Goal: Check status: Check status

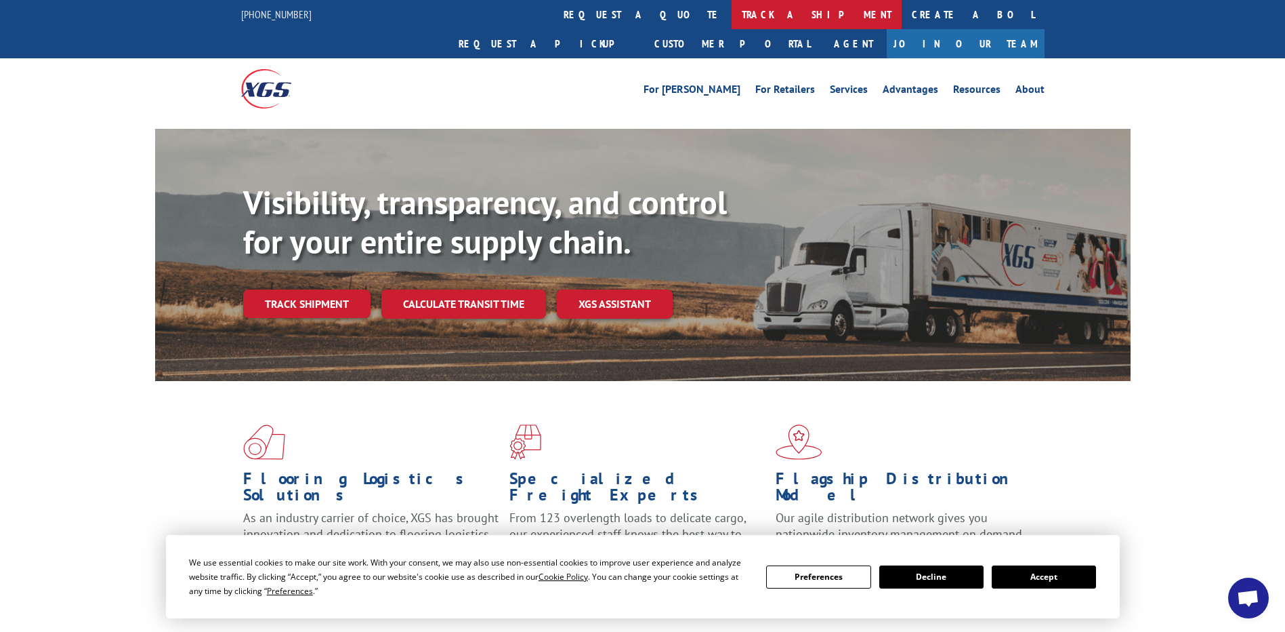
click at [732, 16] on link "track a shipment" at bounding box center [817, 14] width 170 height 29
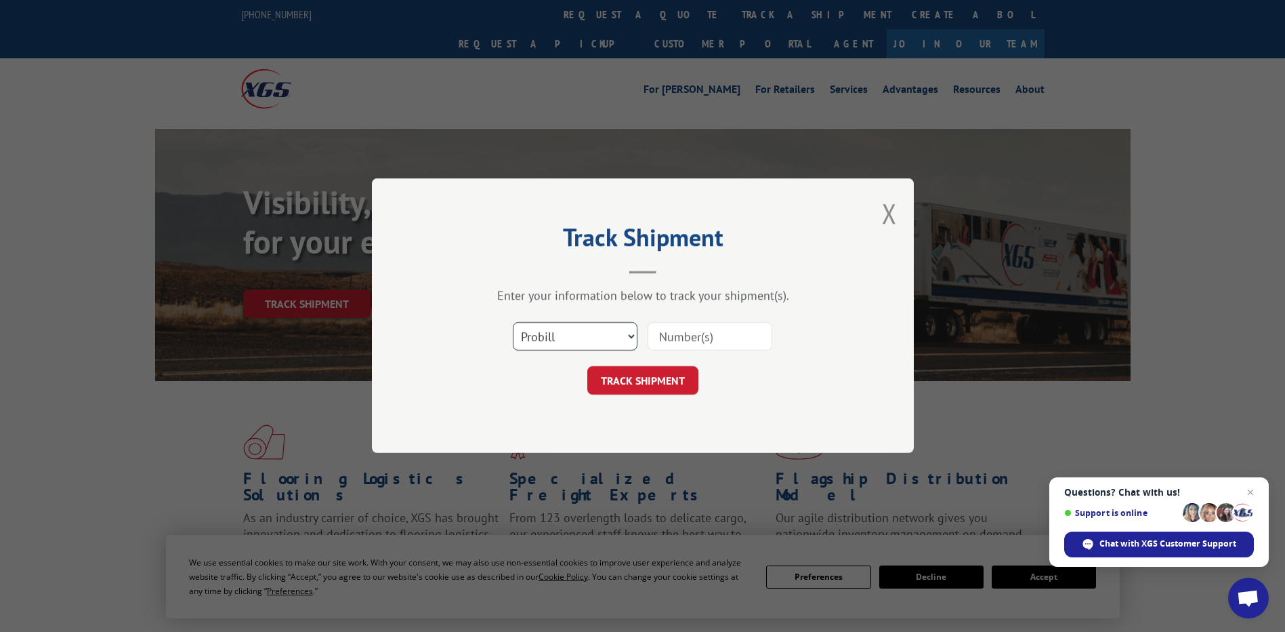
click at [576, 331] on select "Select category... Probill BOL PO" at bounding box center [575, 337] width 125 height 28
click at [726, 337] on input at bounding box center [710, 337] width 125 height 28
paste input "16932065BOL"
type input "16932065"
click at [672, 379] on button "TRACK SHIPMENT" at bounding box center [642, 381] width 111 height 28
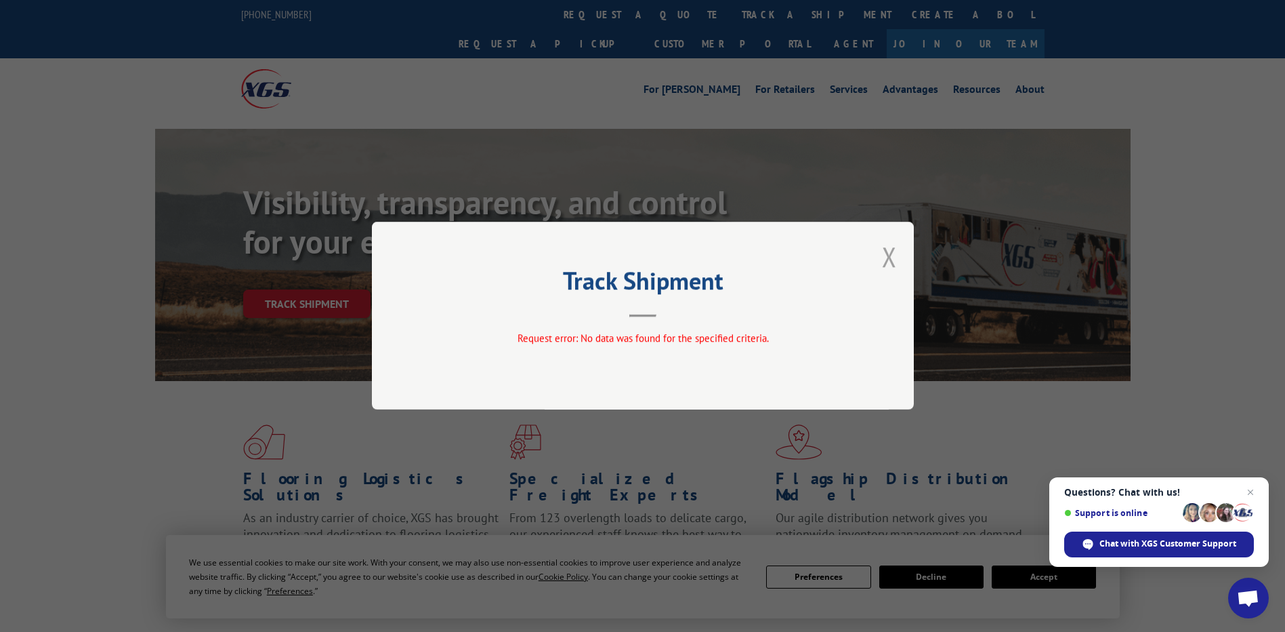
click at [888, 260] on button "Close modal" at bounding box center [889, 257] width 15 height 36
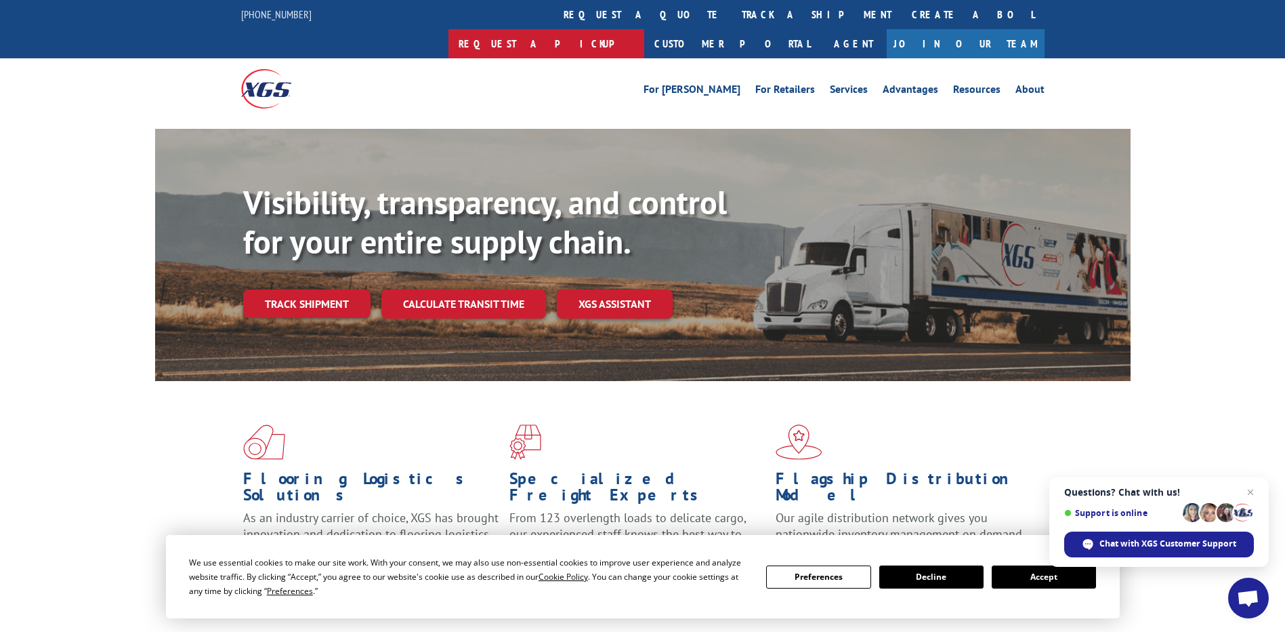
click at [644, 29] on link "Request a pickup" at bounding box center [547, 43] width 196 height 29
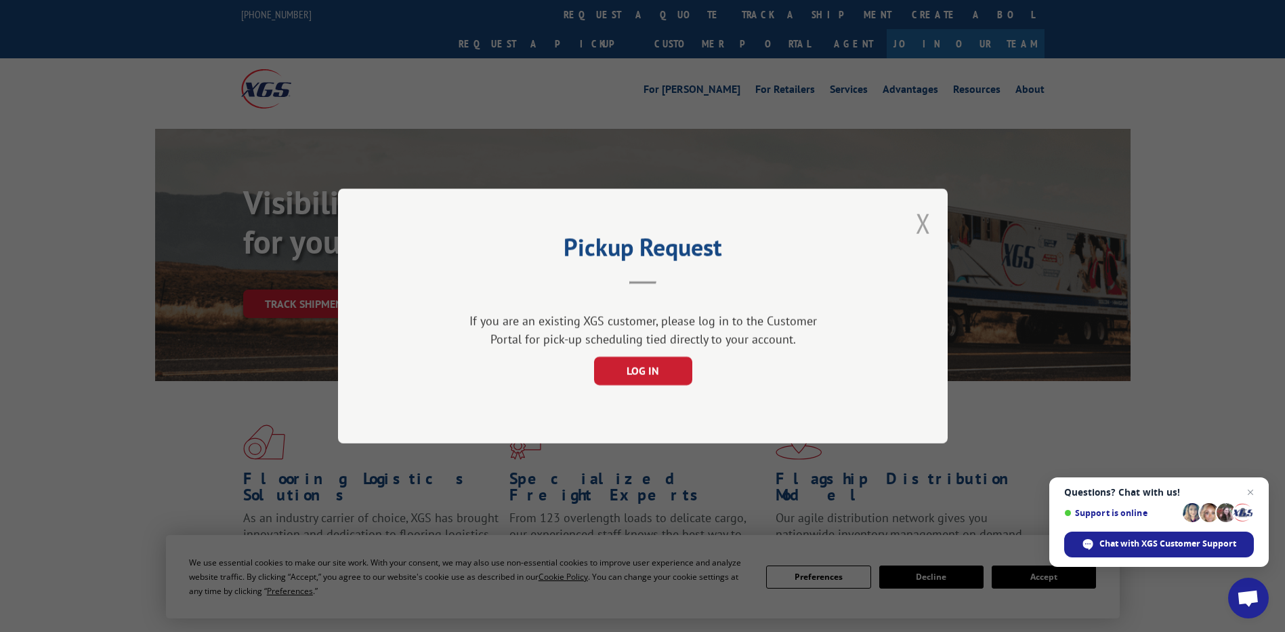
click at [922, 224] on button "Close modal" at bounding box center [923, 223] width 15 height 36
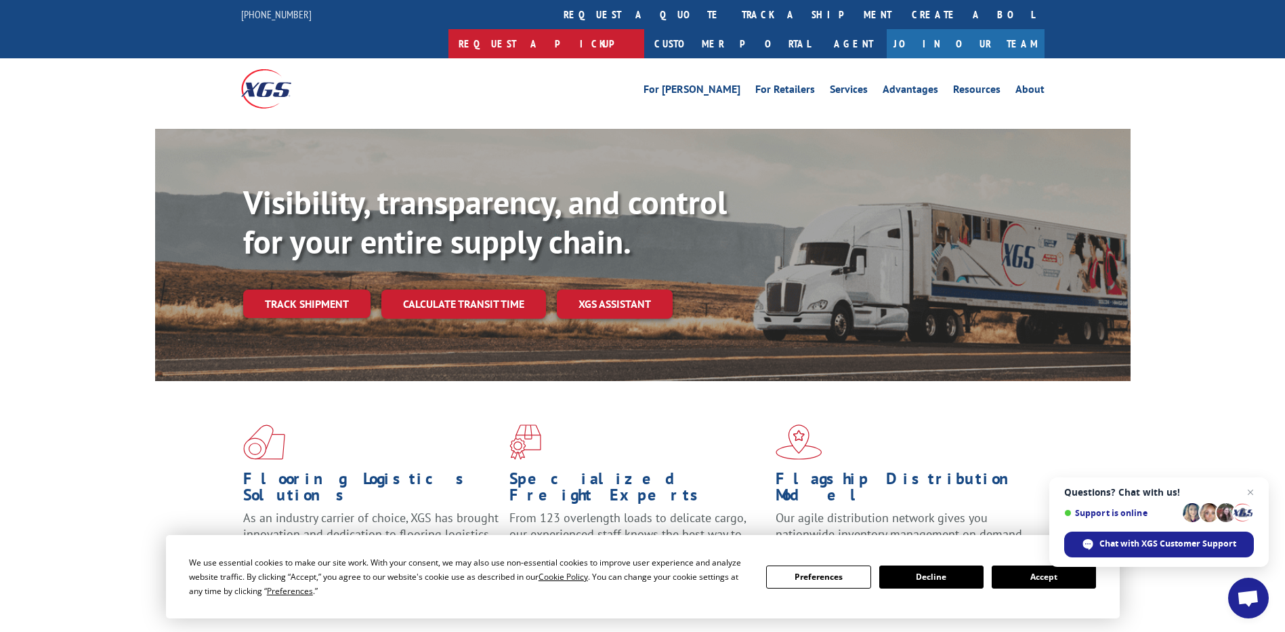
click at [644, 29] on link "Request a pickup" at bounding box center [547, 43] width 196 height 29
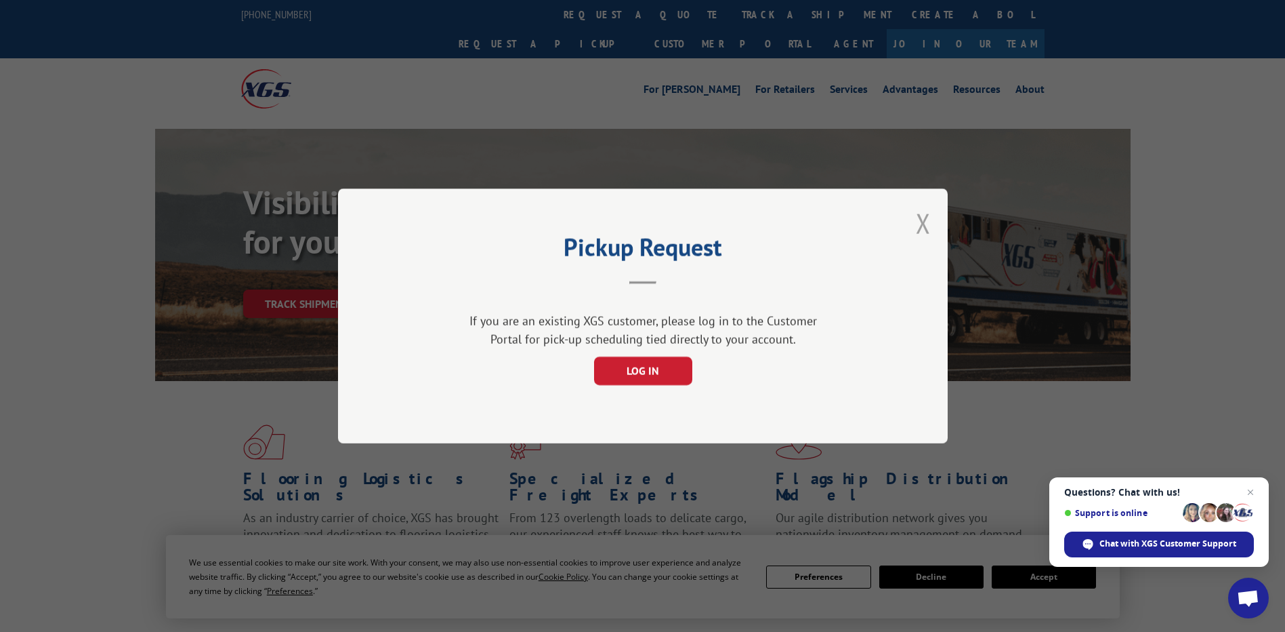
click at [919, 218] on button "Close modal" at bounding box center [923, 223] width 15 height 36
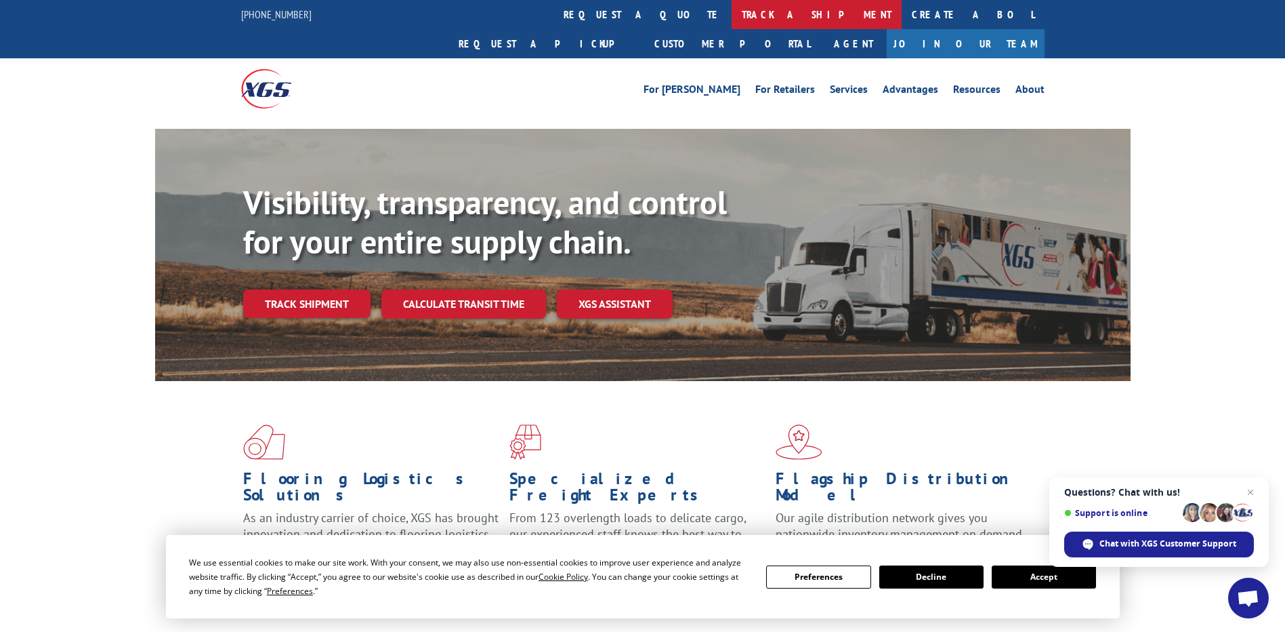
click at [732, 20] on link "track a shipment" at bounding box center [817, 14] width 170 height 29
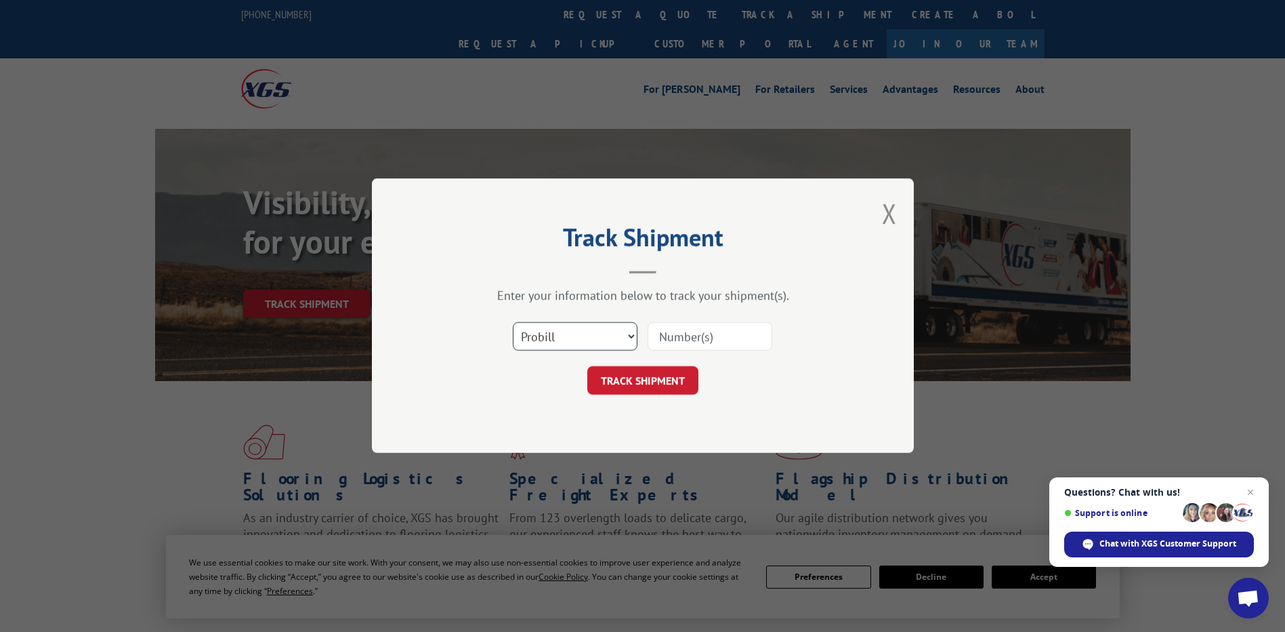
click at [604, 335] on select "Select category... Probill BOL PO" at bounding box center [575, 337] width 125 height 28
select select "bol"
click at [513, 323] on select "Select category... Probill BOL PO" at bounding box center [575, 337] width 125 height 28
click at [716, 344] on input at bounding box center [710, 337] width 125 height 28
paste input "16932065BOL"
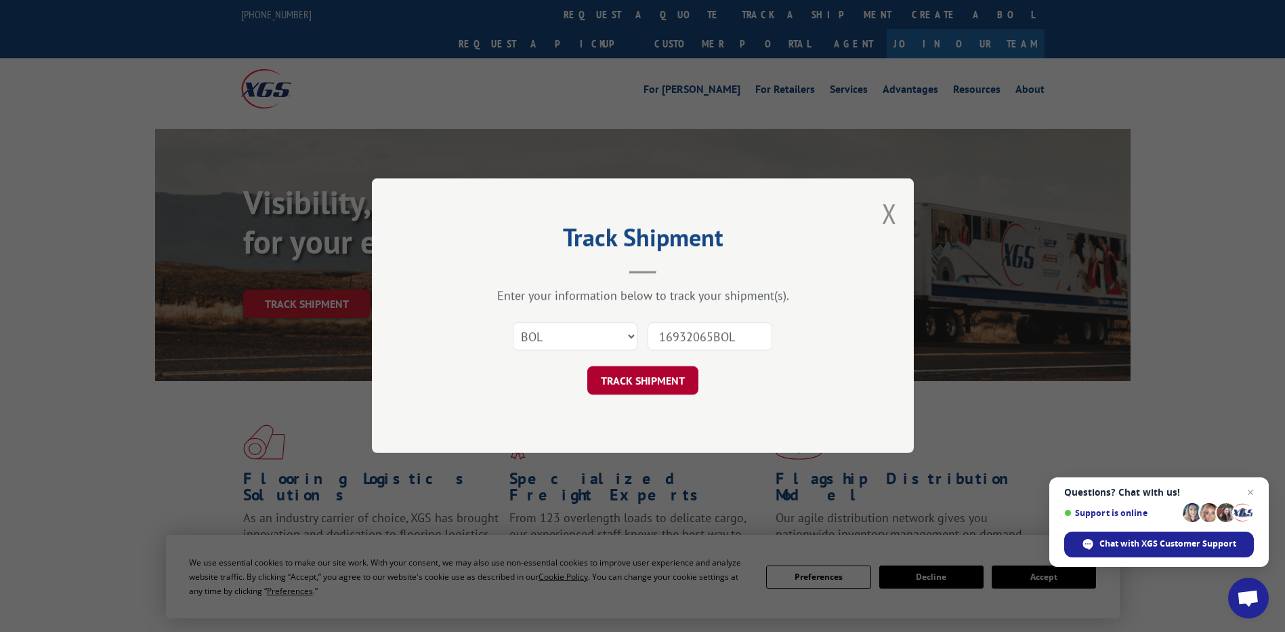
type input "16932065BOL"
click at [656, 370] on button "TRACK SHIPMENT" at bounding box center [642, 381] width 111 height 28
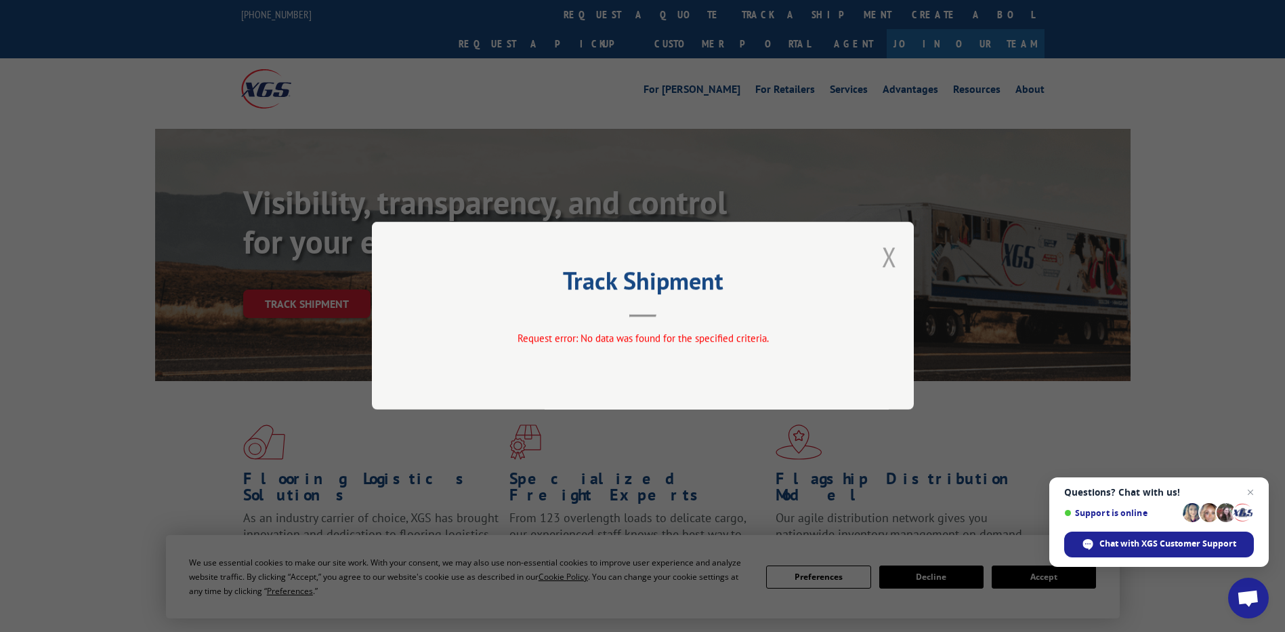
click at [886, 257] on button "Close modal" at bounding box center [889, 257] width 15 height 36
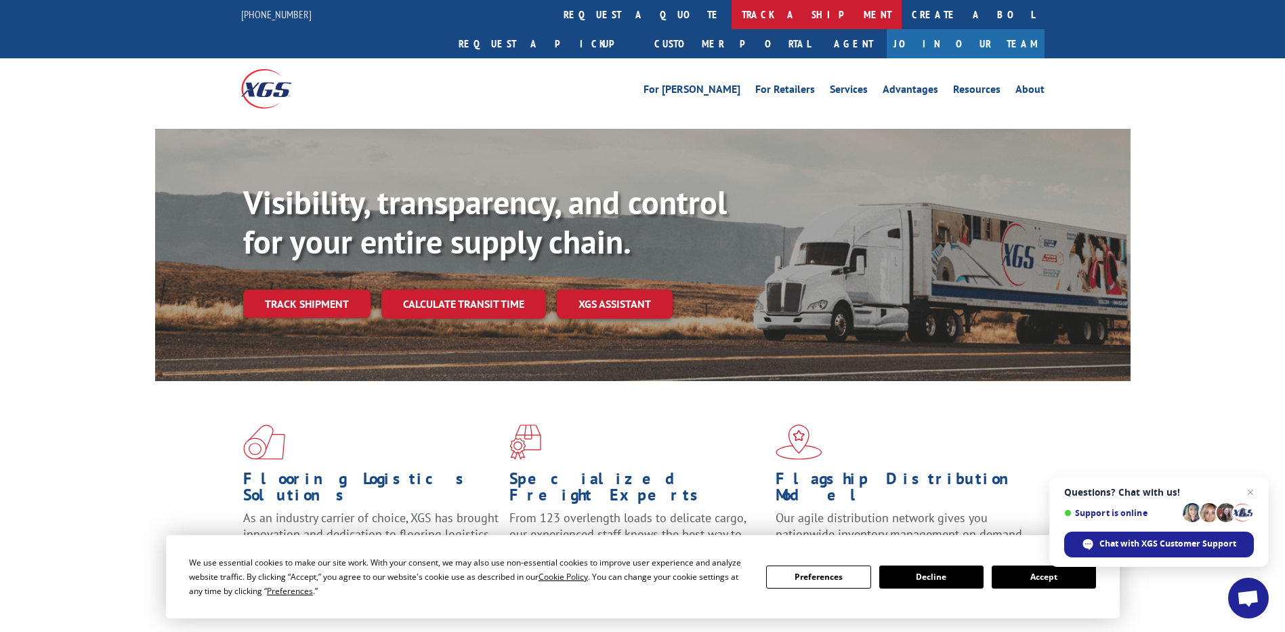
click at [732, 10] on link "track a shipment" at bounding box center [817, 14] width 170 height 29
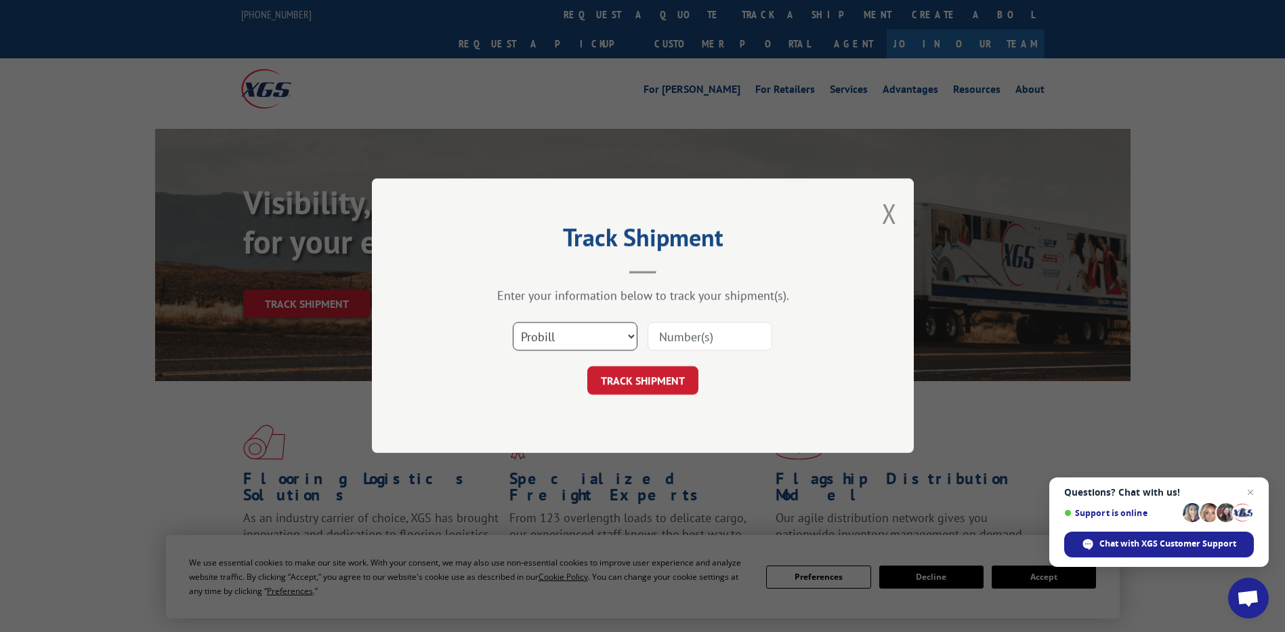
click at [602, 336] on select "Select category... Probill BOL PO" at bounding box center [575, 337] width 125 height 28
select select "bol"
click at [513, 323] on select "Select category... Probill BOL PO" at bounding box center [575, 337] width 125 height 28
click at [729, 331] on input at bounding box center [710, 337] width 125 height 28
paste input "16932065BOL"
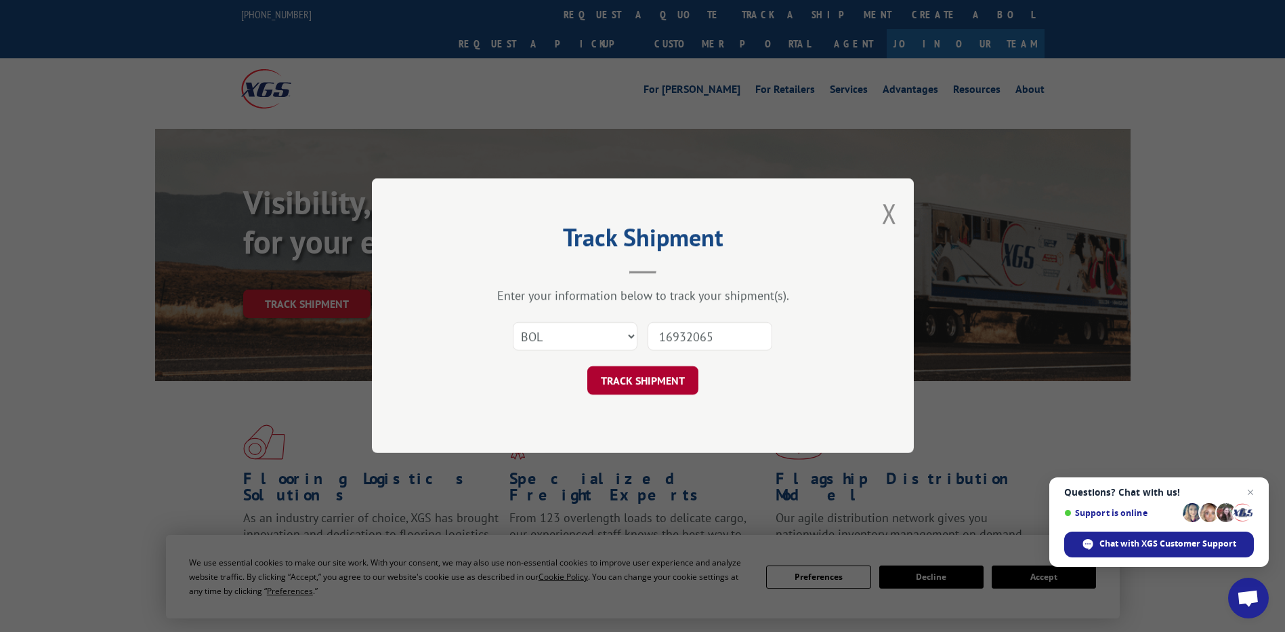
type input "16932065"
click at [620, 375] on button "TRACK SHIPMENT" at bounding box center [642, 381] width 111 height 28
